Goal: Obtain resource: Download file/media

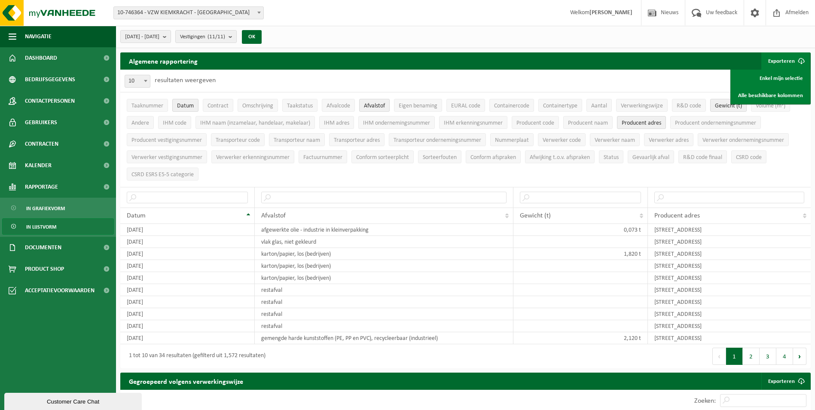
click at [659, 68] on div "Algemene rapportering Exporteren Enkel mijn selectie Alle beschikbare kolommen" at bounding box center [465, 60] width 691 height 17
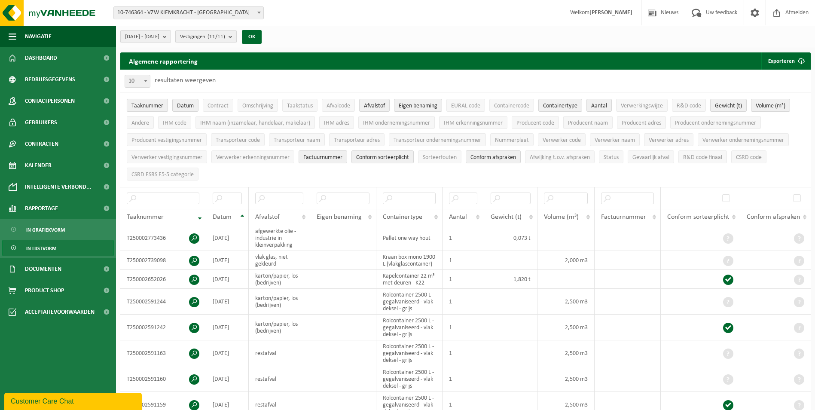
click at [149, 104] on span "Taaknummer" at bounding box center [148, 106] width 32 height 6
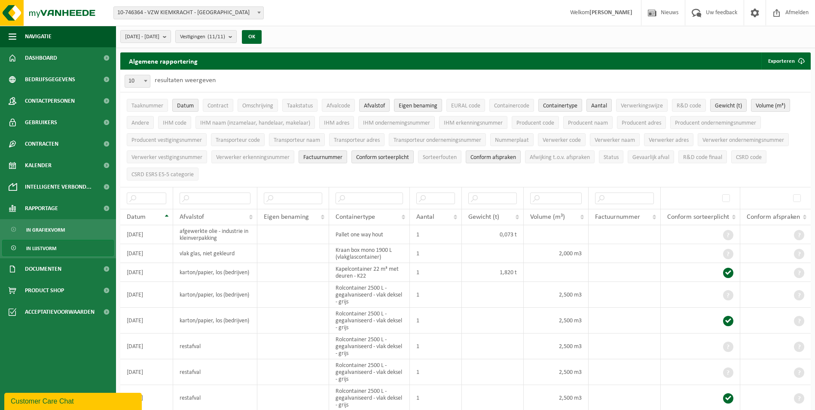
click at [426, 98] on li "Eigen benaming" at bounding box center [418, 105] width 52 height 17
click at [444, 103] on li "Eigen benaming" at bounding box center [418, 105] width 52 height 17
click at [430, 104] on span "Eigen benaming" at bounding box center [418, 106] width 39 height 6
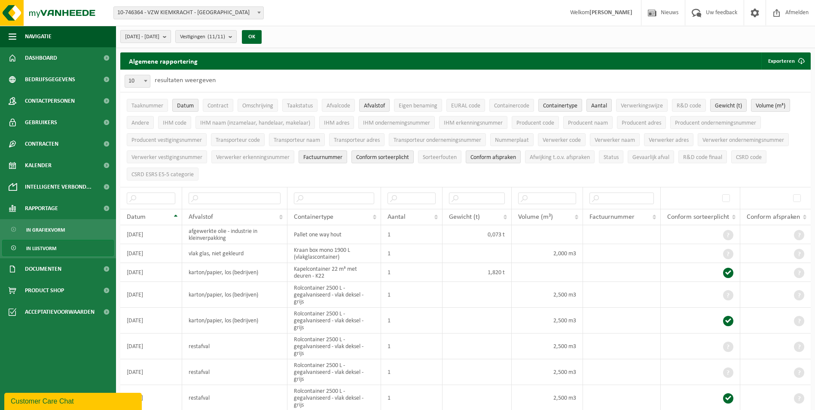
click at [171, 38] on button "2025-05-01 - 2025-10-02" at bounding box center [145, 36] width 51 height 13
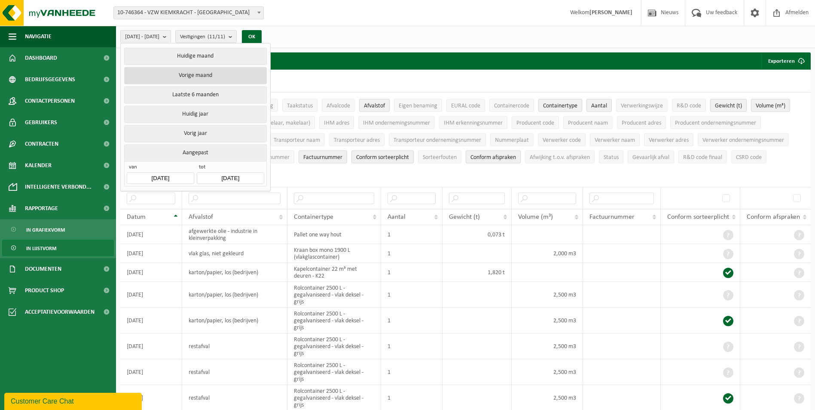
click at [192, 77] on button "Vorige maand" at bounding box center [195, 75] width 142 height 17
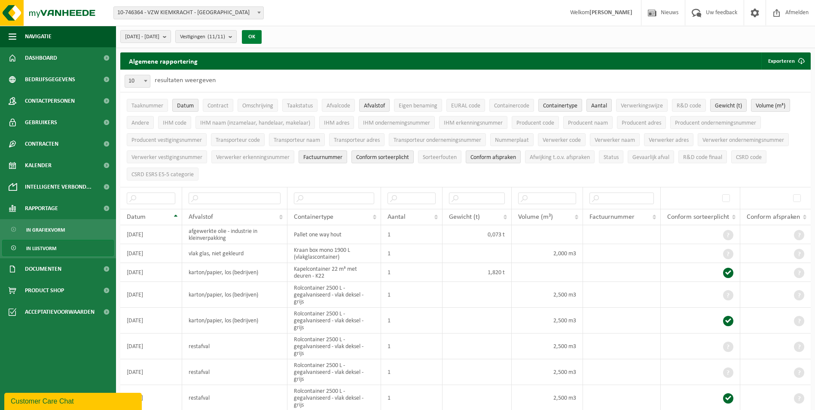
click at [262, 37] on button "OK" at bounding box center [252, 37] width 20 height 14
click at [573, 104] on span "Containertype" at bounding box center [560, 106] width 34 height 6
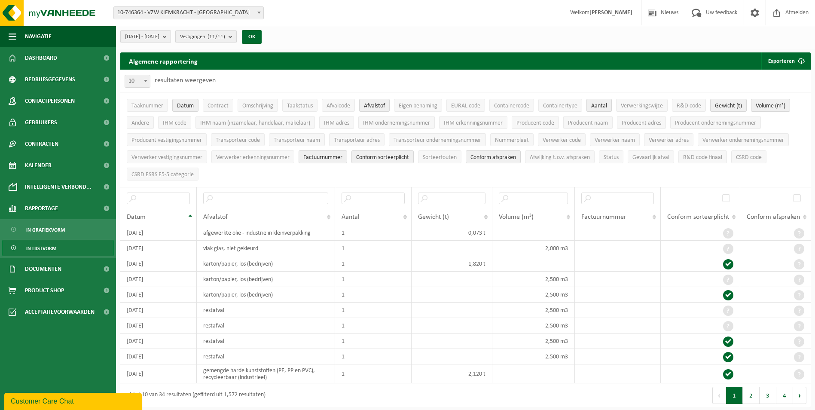
click at [600, 101] on button "Aantal" at bounding box center [599, 105] width 25 height 13
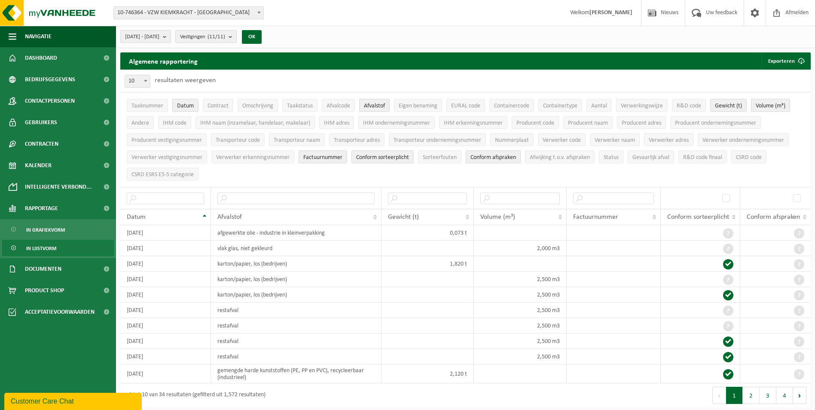
click at [774, 105] on span "Volume (m³)" at bounding box center [771, 106] width 30 height 6
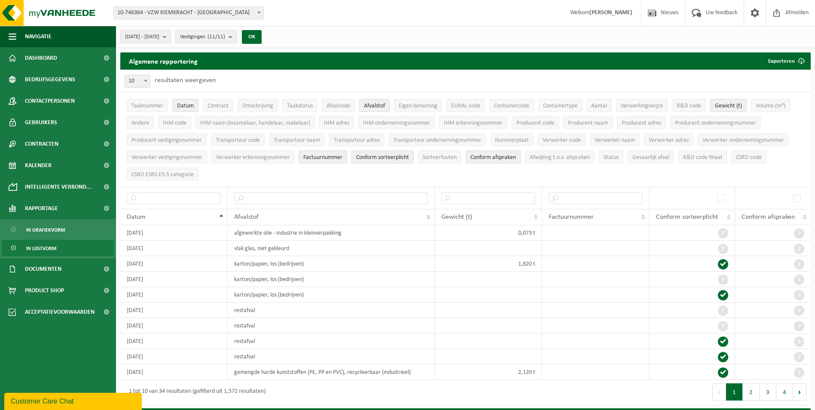
click at [492, 157] on span "Conform afspraken" at bounding box center [494, 157] width 46 height 6
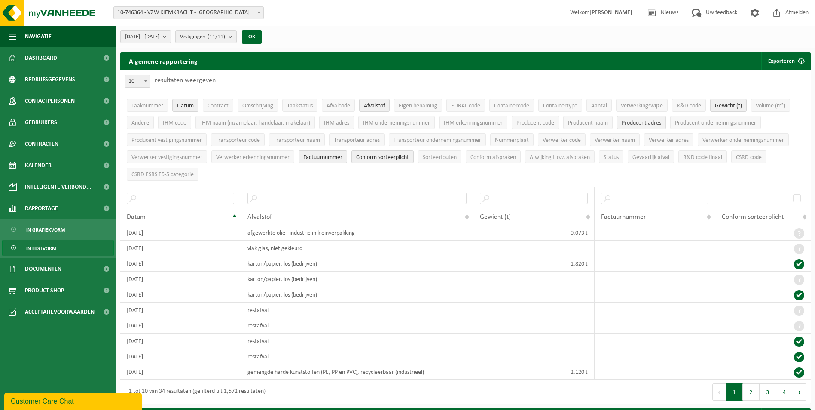
click at [640, 117] on button "Producent adres" at bounding box center [641, 122] width 49 height 13
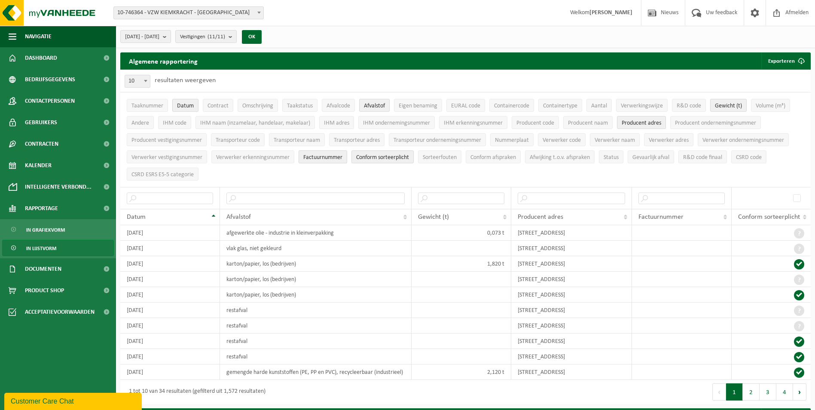
click at [336, 158] on span "Factuurnummer" at bounding box center [322, 157] width 39 height 6
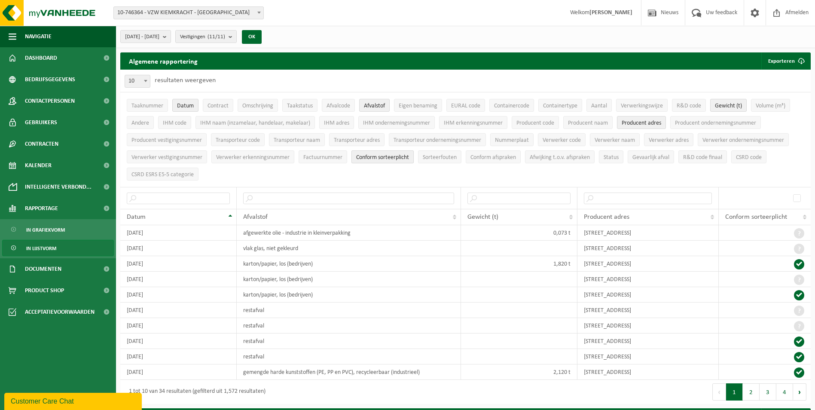
click at [374, 155] on span "Conform sorteerplicht" at bounding box center [382, 157] width 53 height 6
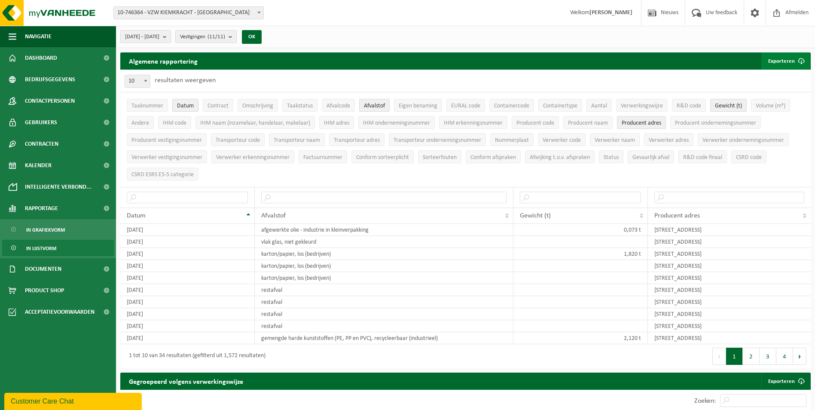
click at [785, 58] on button "Exporteren" at bounding box center [786, 60] width 49 height 17
click at [766, 78] on link "Enkel mijn selectie" at bounding box center [771, 78] width 78 height 17
